Goal: Browse casually

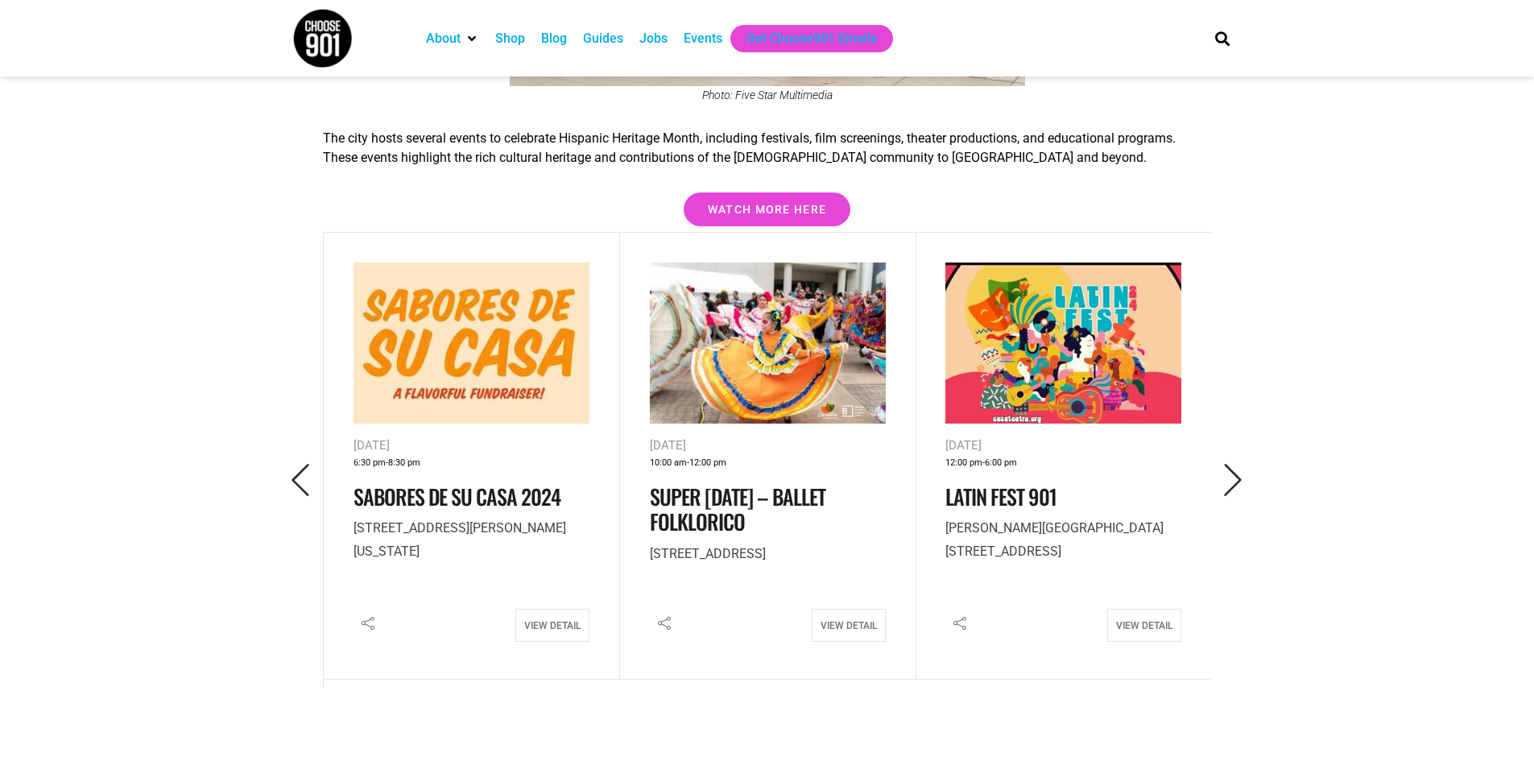
scroll to position [2093, 0]
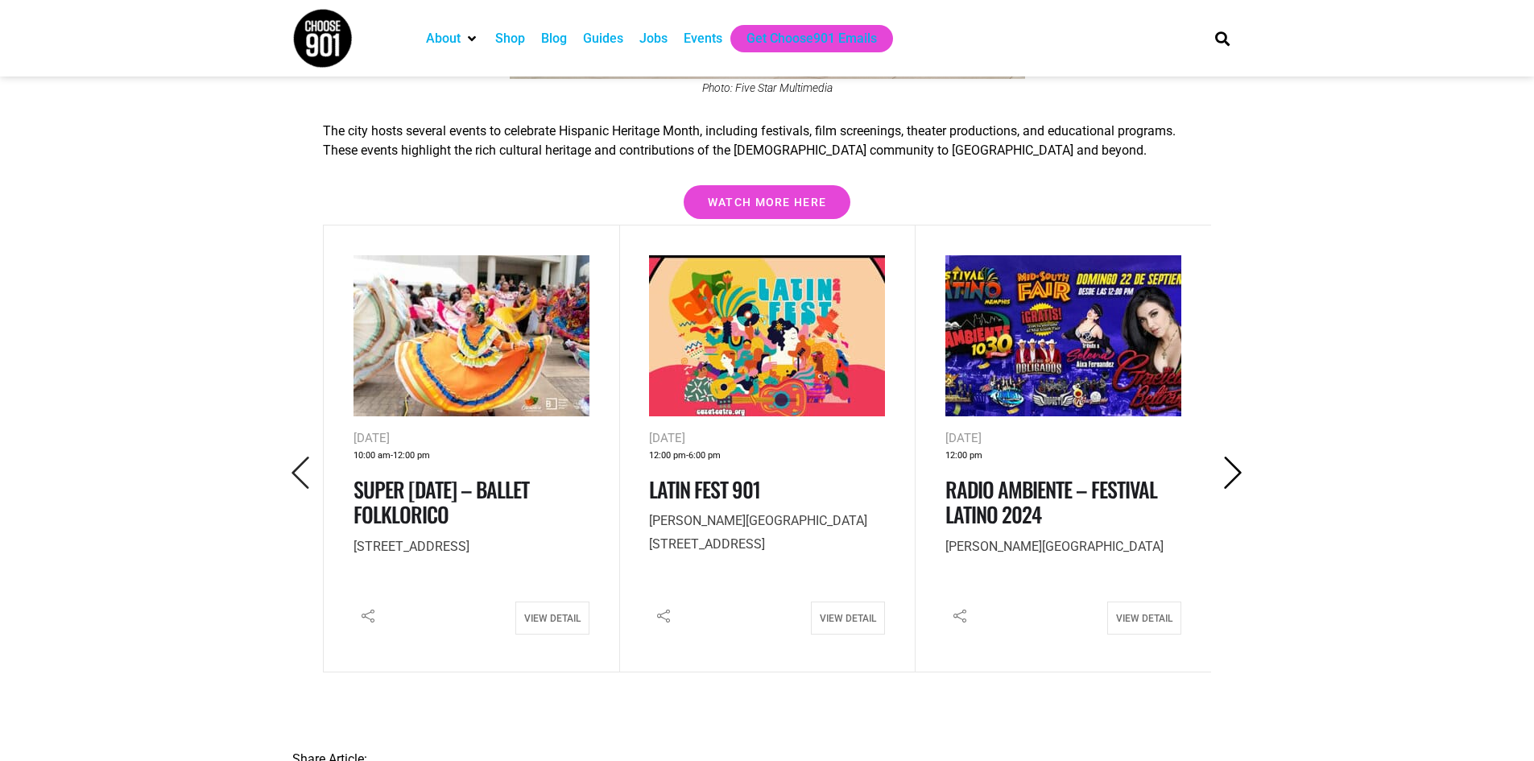
click at [1234, 456] on icon "Next" at bounding box center [1232, 472] width 33 height 33
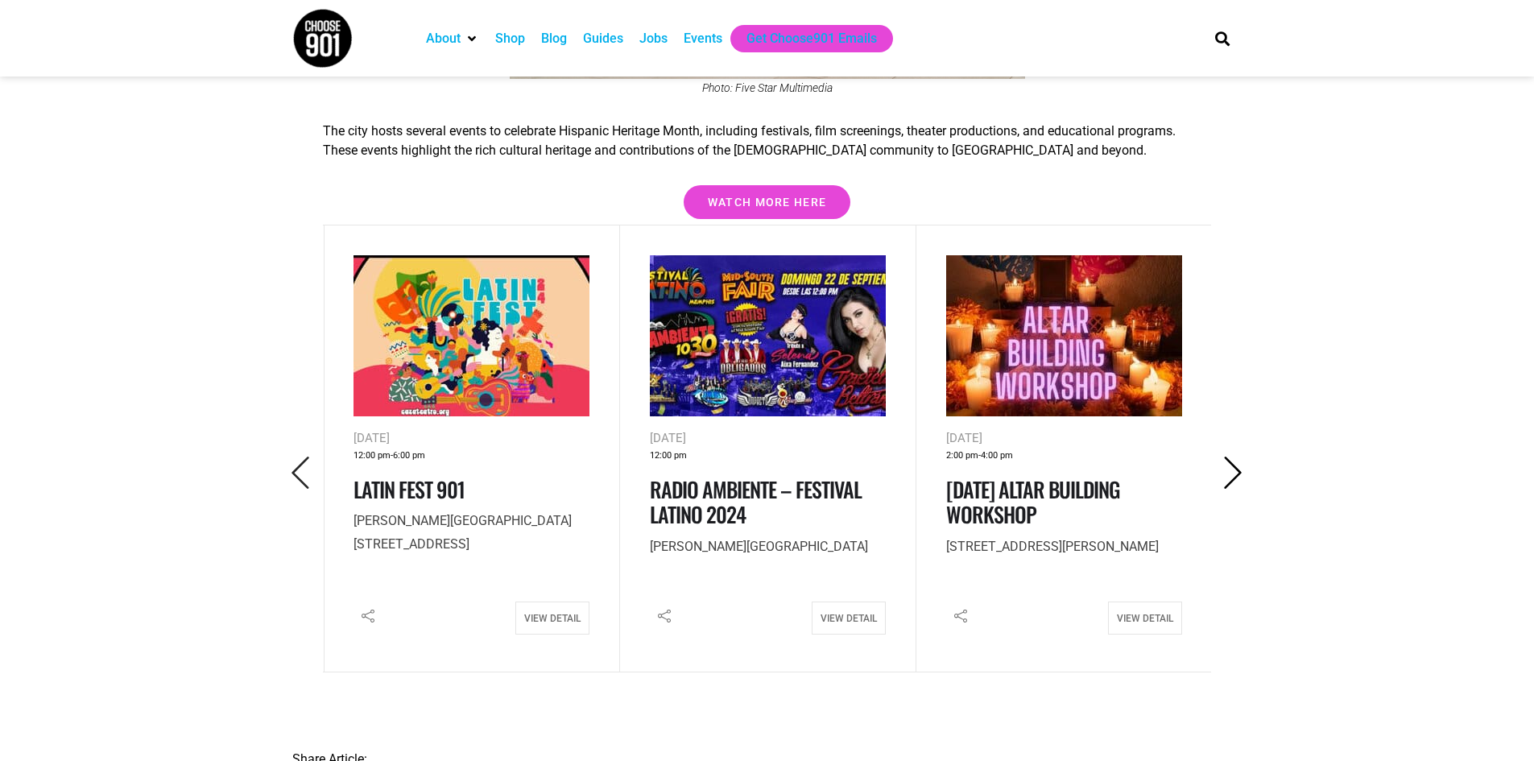
click at [1234, 456] on icon "Next" at bounding box center [1232, 472] width 33 height 33
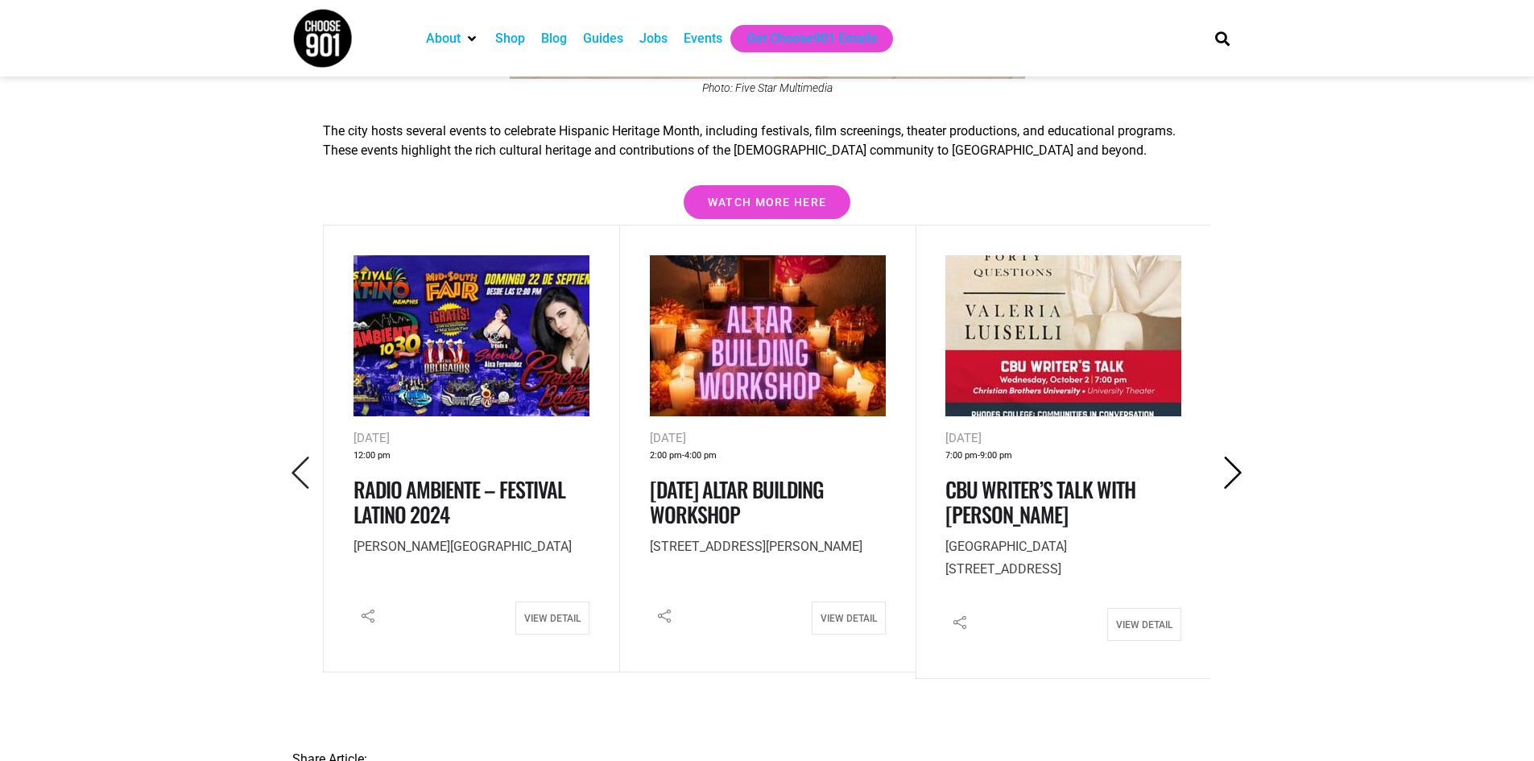
click at [1234, 456] on icon "Next" at bounding box center [1232, 472] width 33 height 33
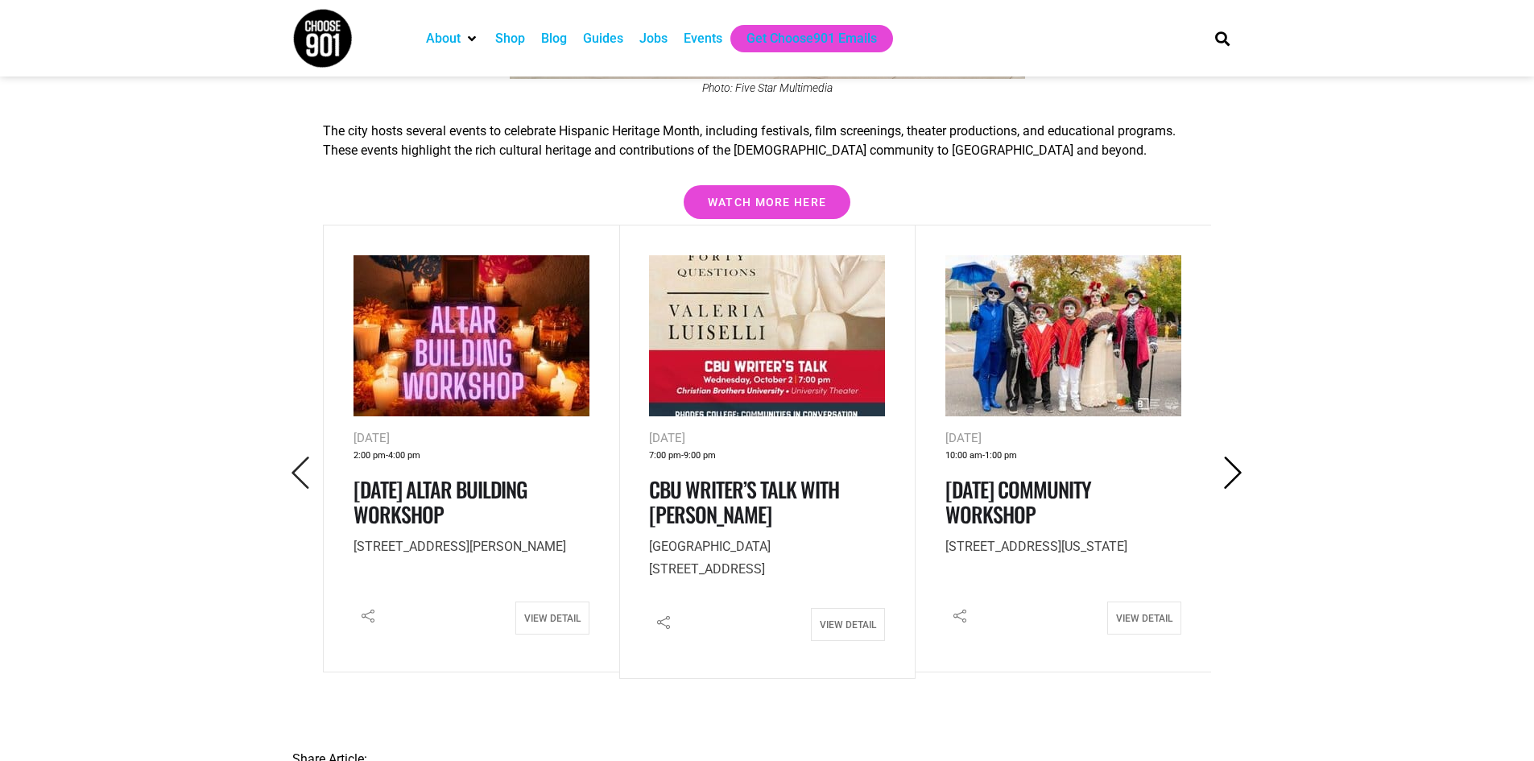
click at [1234, 456] on icon "Next" at bounding box center [1232, 472] width 33 height 33
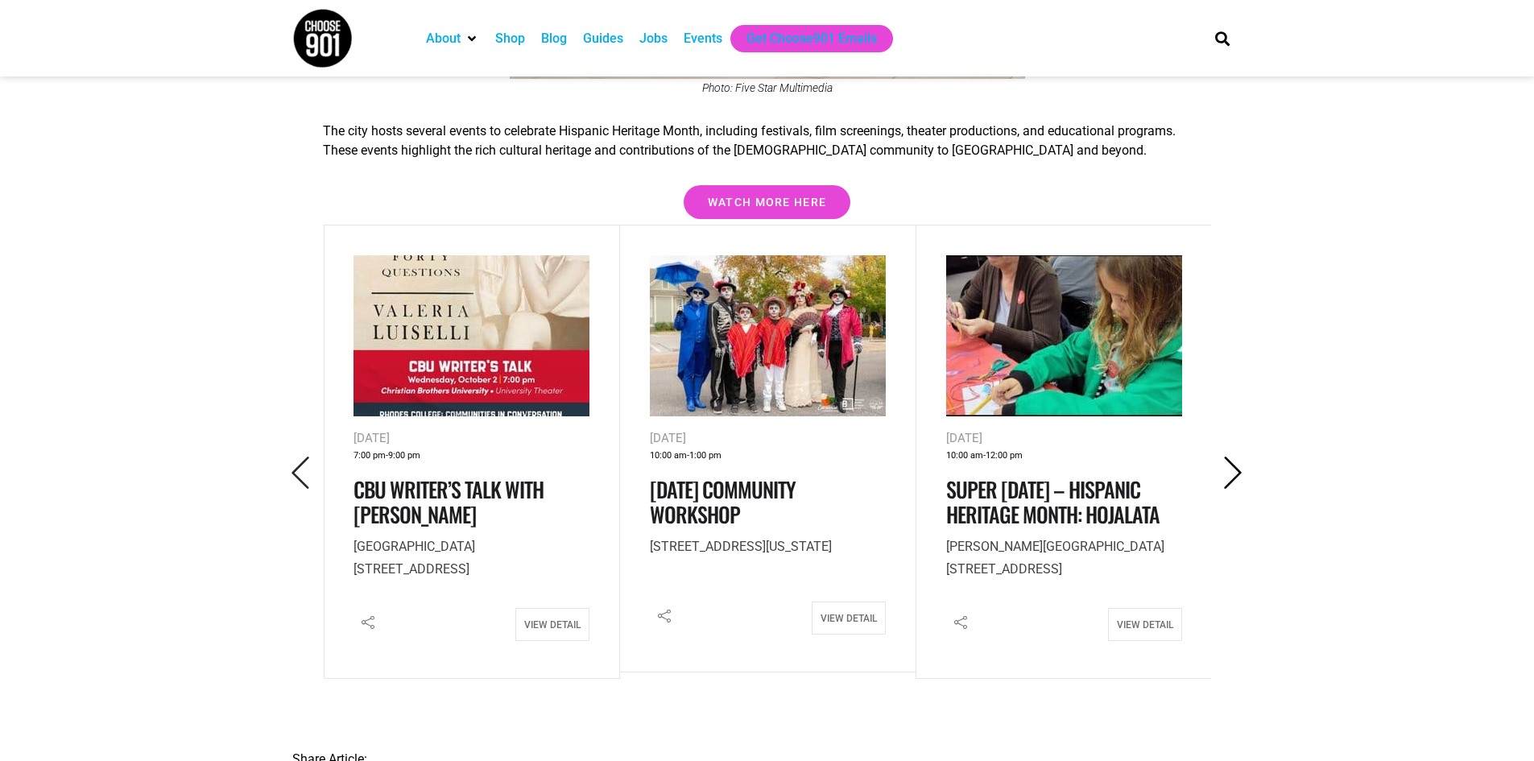
click at [1234, 456] on icon "Next" at bounding box center [1232, 472] width 33 height 33
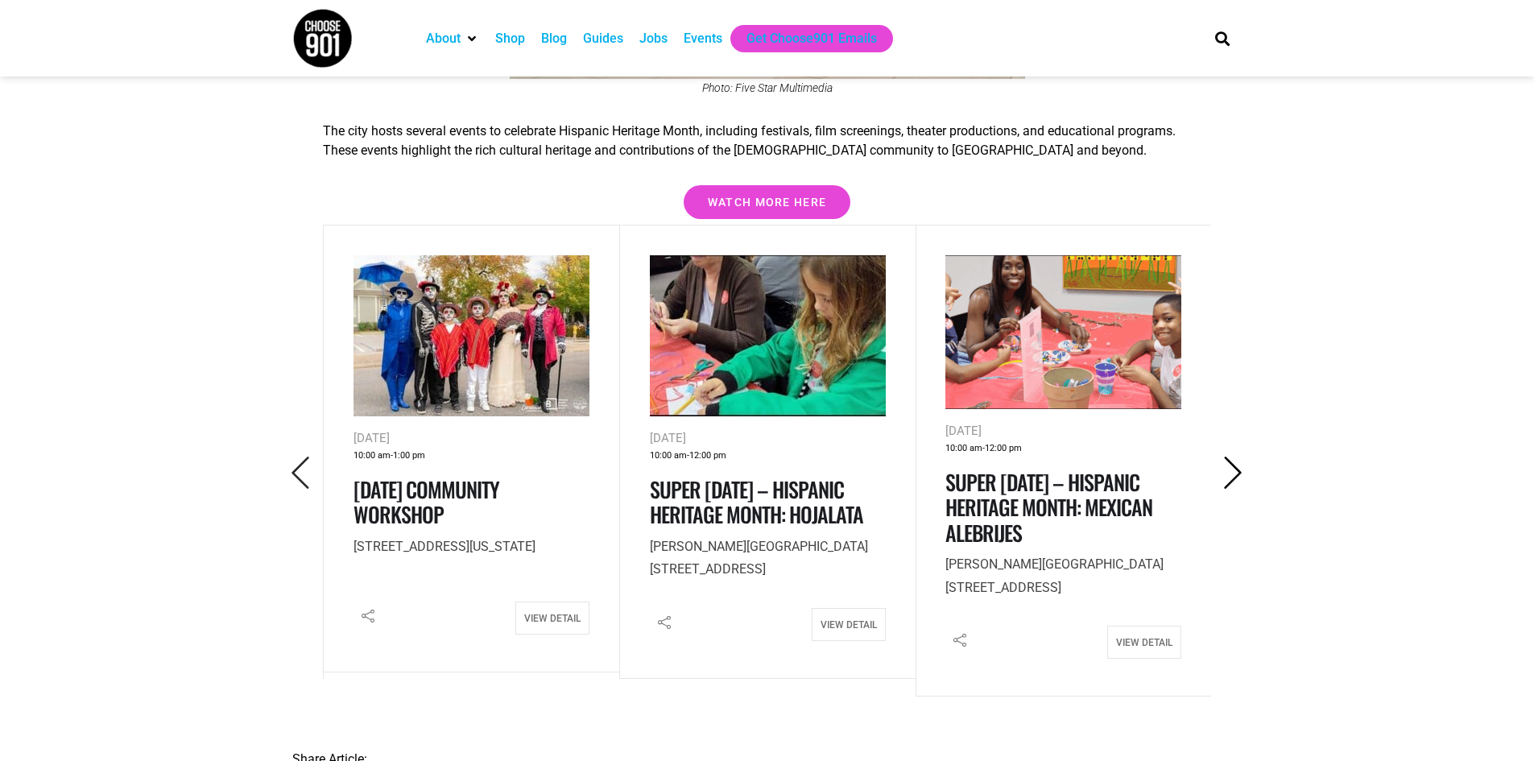
click at [1234, 456] on icon "Next" at bounding box center [1232, 472] width 33 height 33
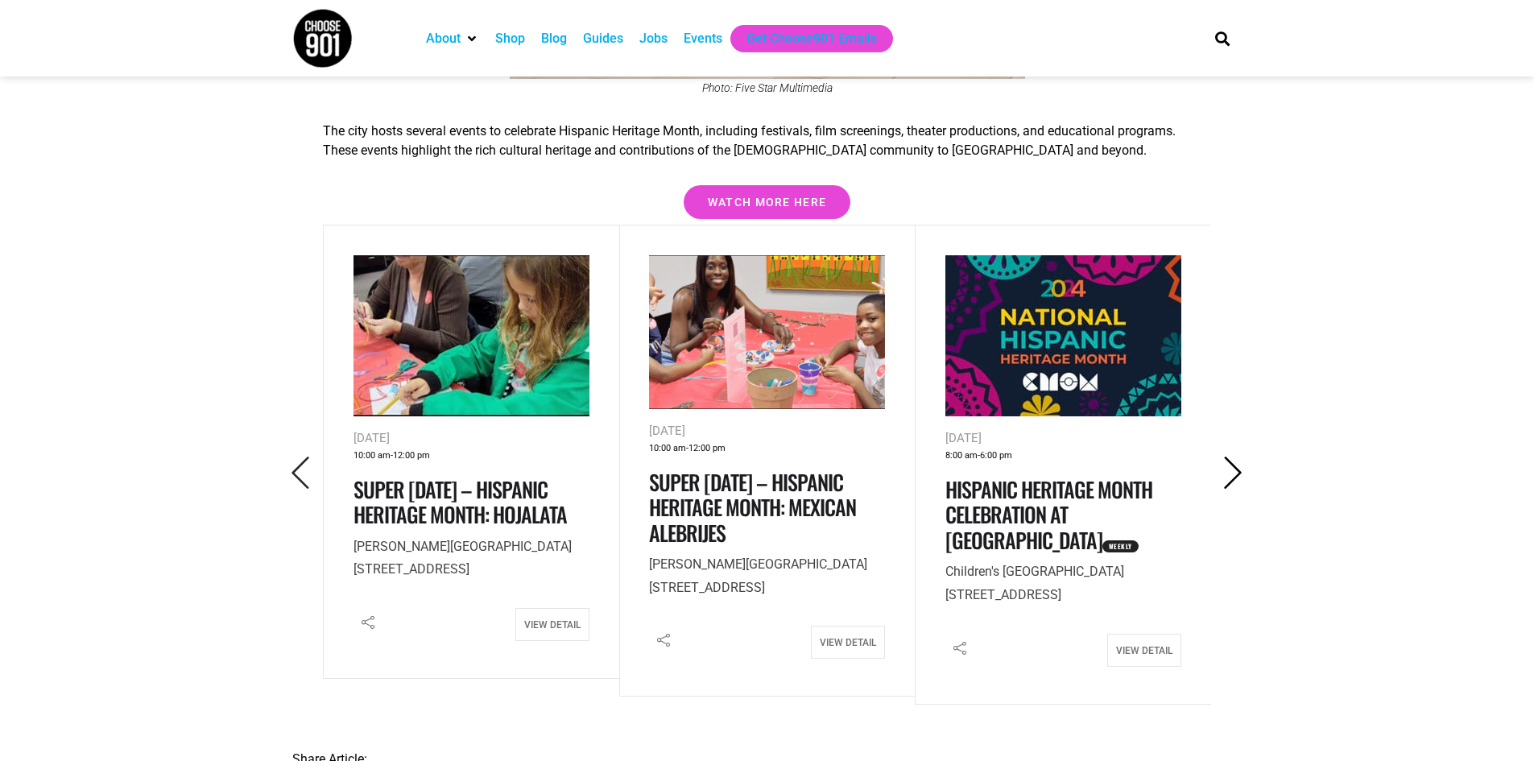
click at [1234, 456] on icon "Next" at bounding box center [1232, 472] width 33 height 33
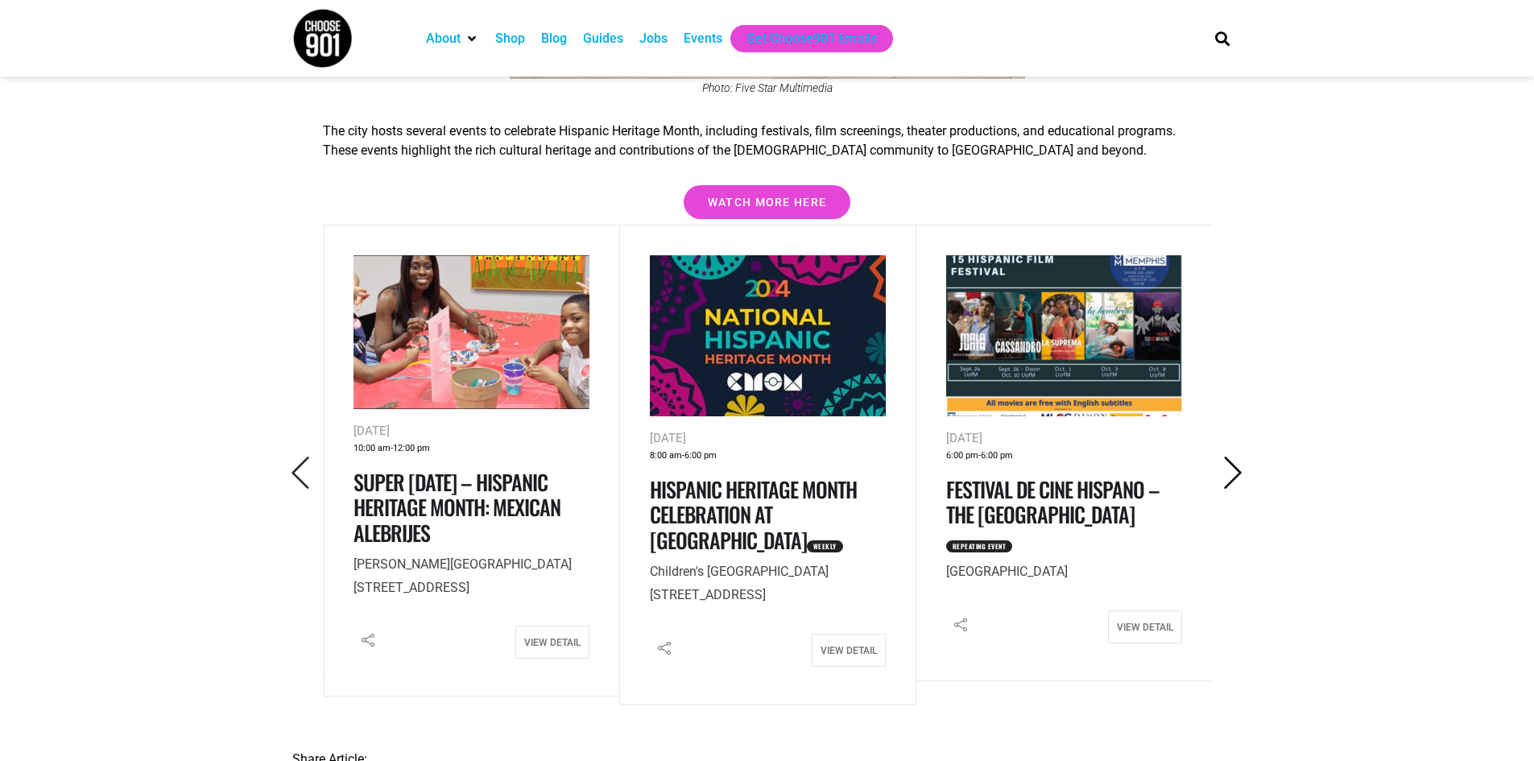
click at [1234, 456] on icon "Next" at bounding box center [1232, 472] width 33 height 33
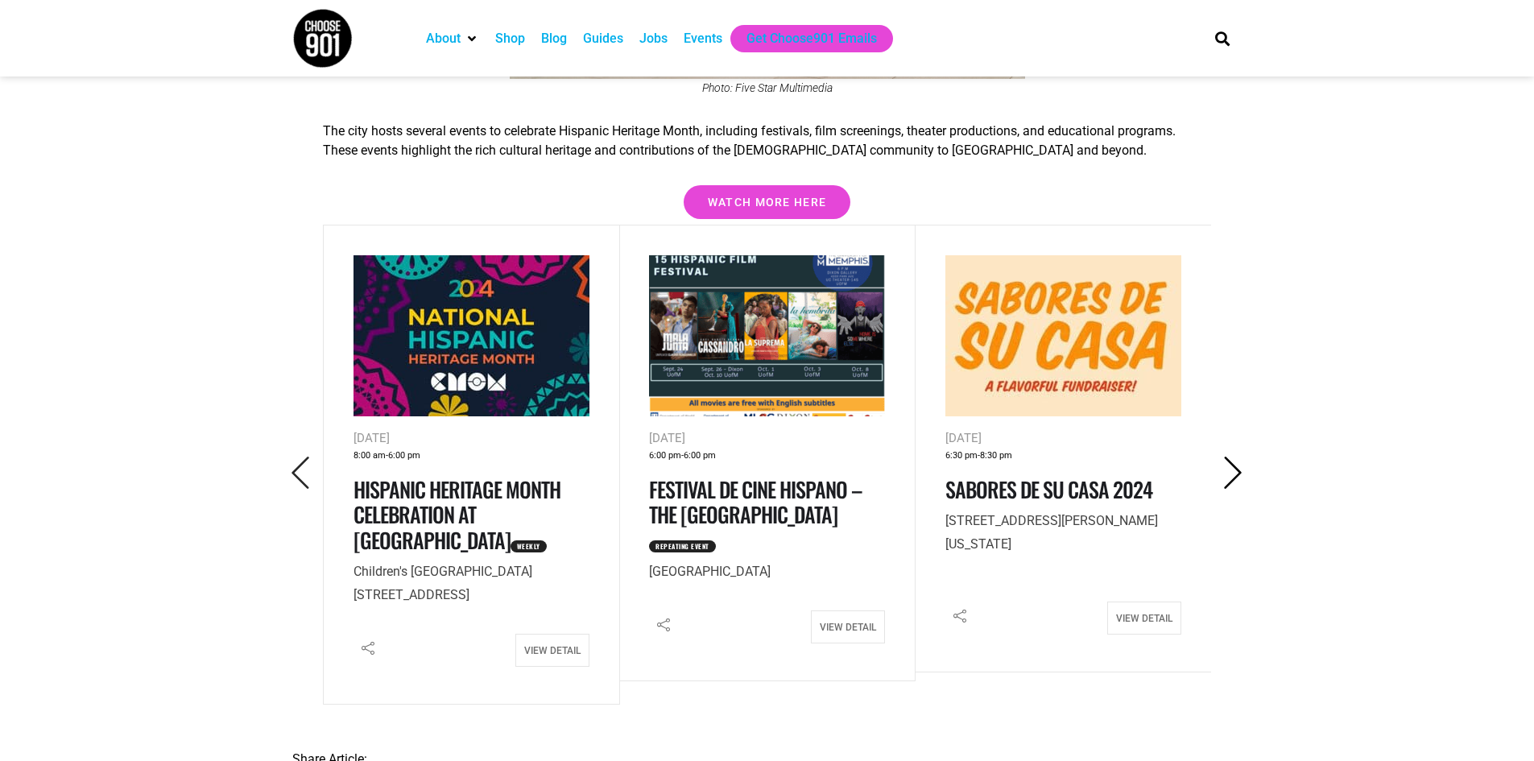
click at [1234, 456] on icon "Next" at bounding box center [1232, 472] width 33 height 33
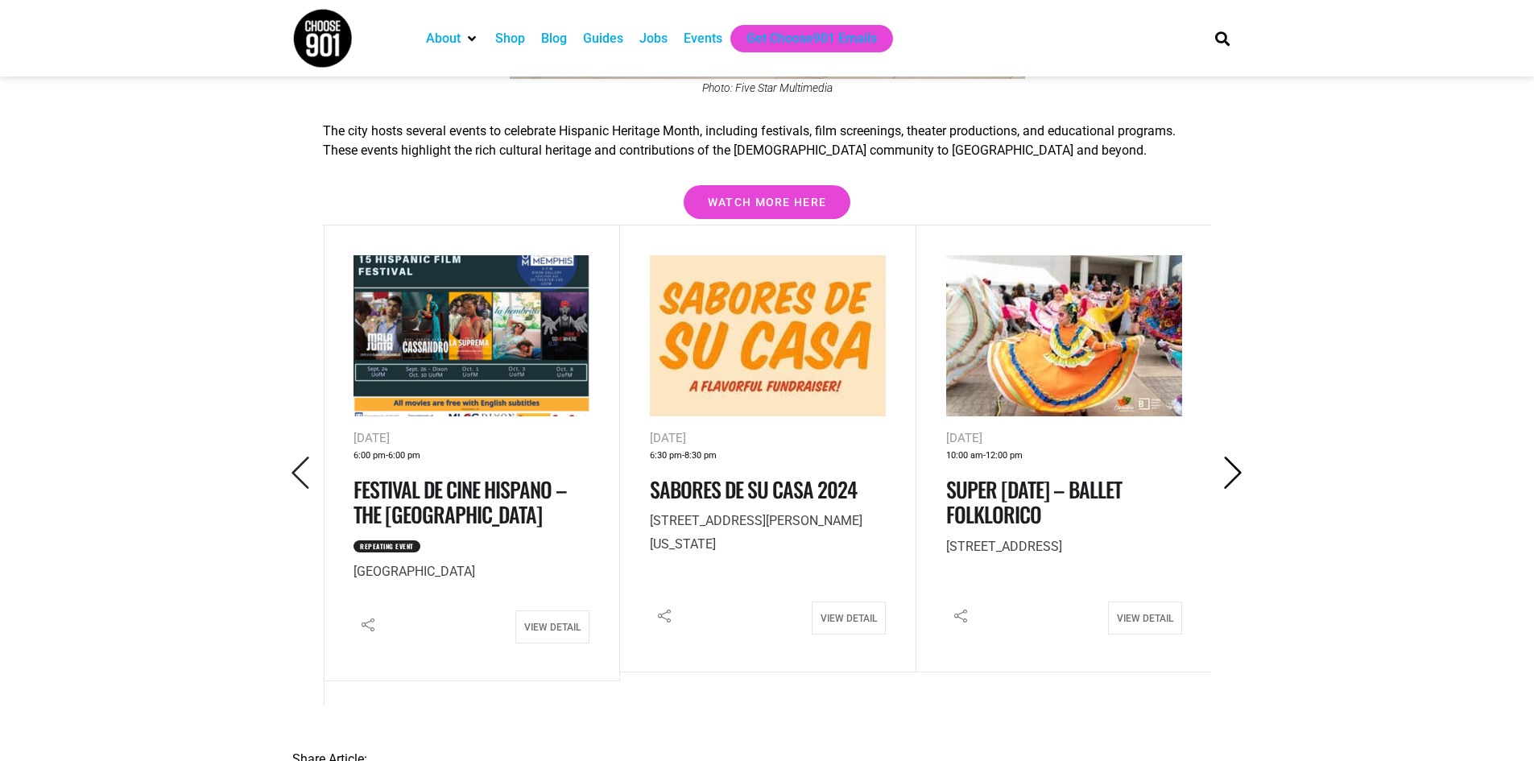
click at [1234, 456] on icon "Next" at bounding box center [1232, 472] width 33 height 33
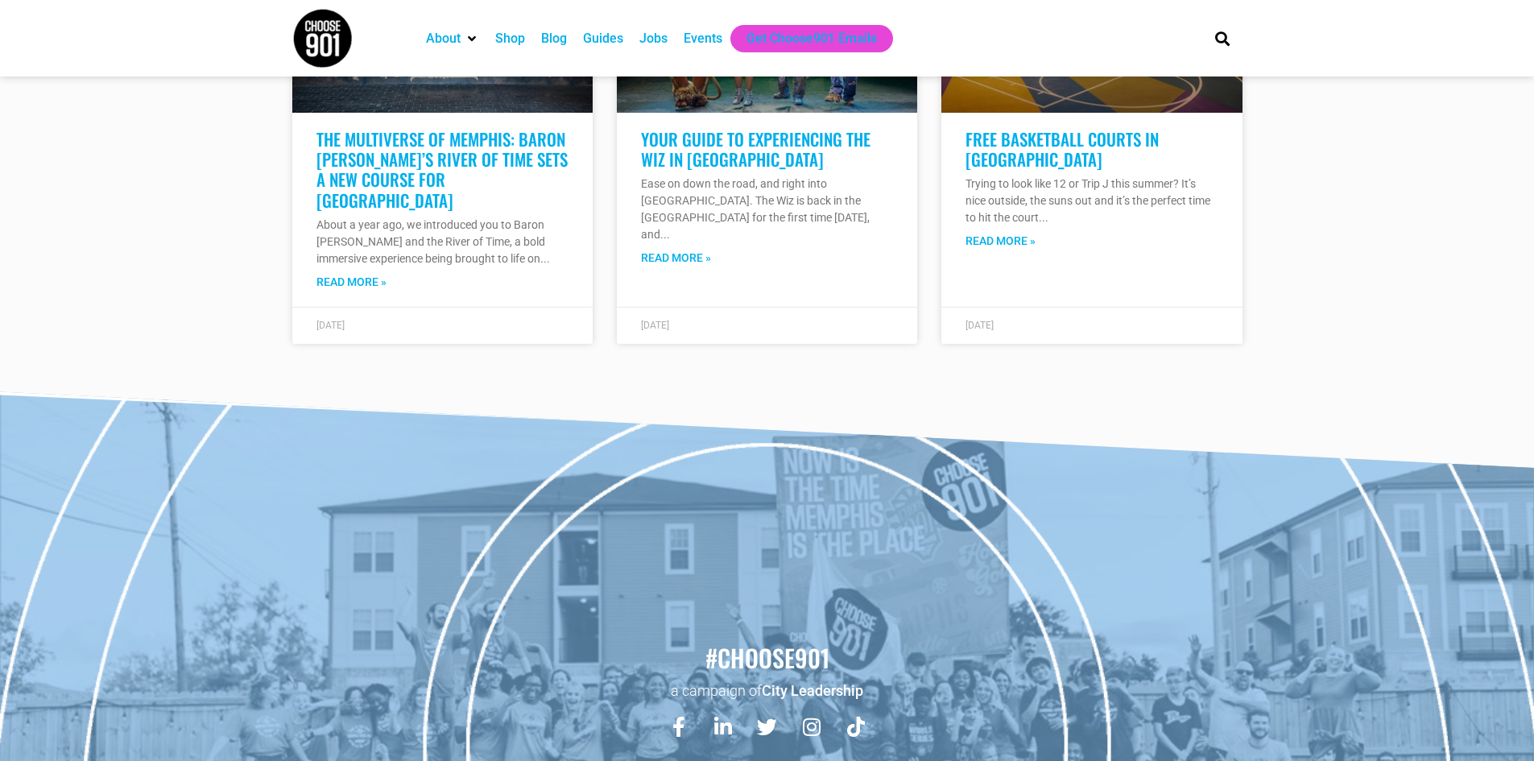
scroll to position [3575, 0]
